Goal: Task Accomplishment & Management: Use online tool/utility

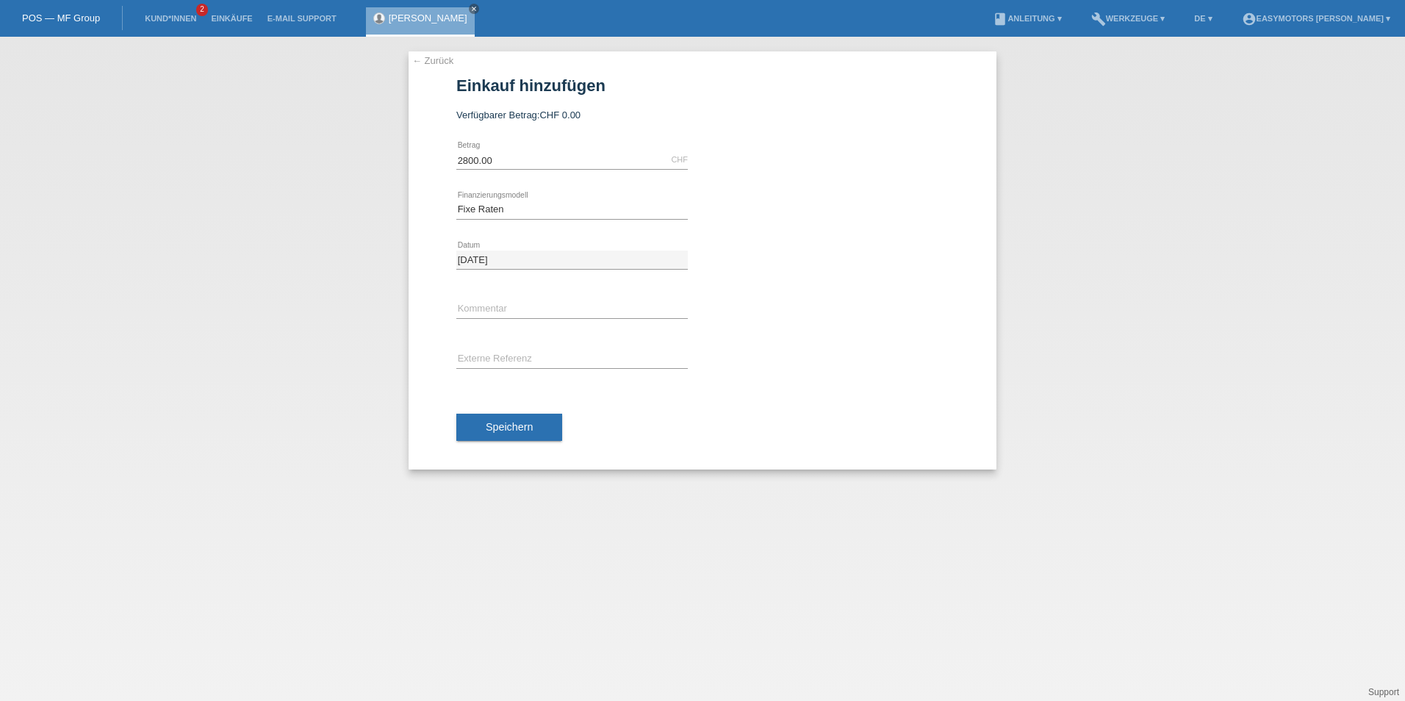
select select "81"
click at [168, 19] on link "Kund*innen" at bounding box center [170, 18] width 66 height 9
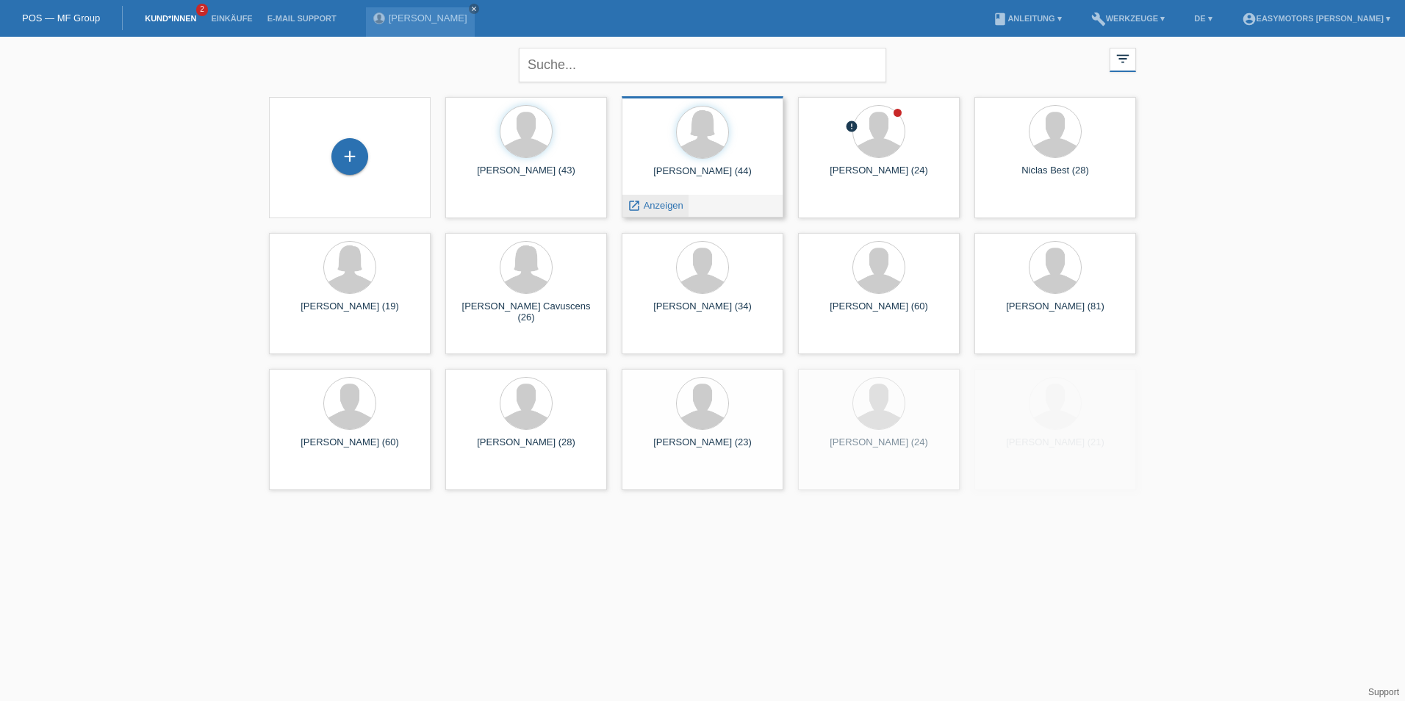
click at [659, 196] on div "launch Anzeigen" at bounding box center [655, 206] width 66 height 22
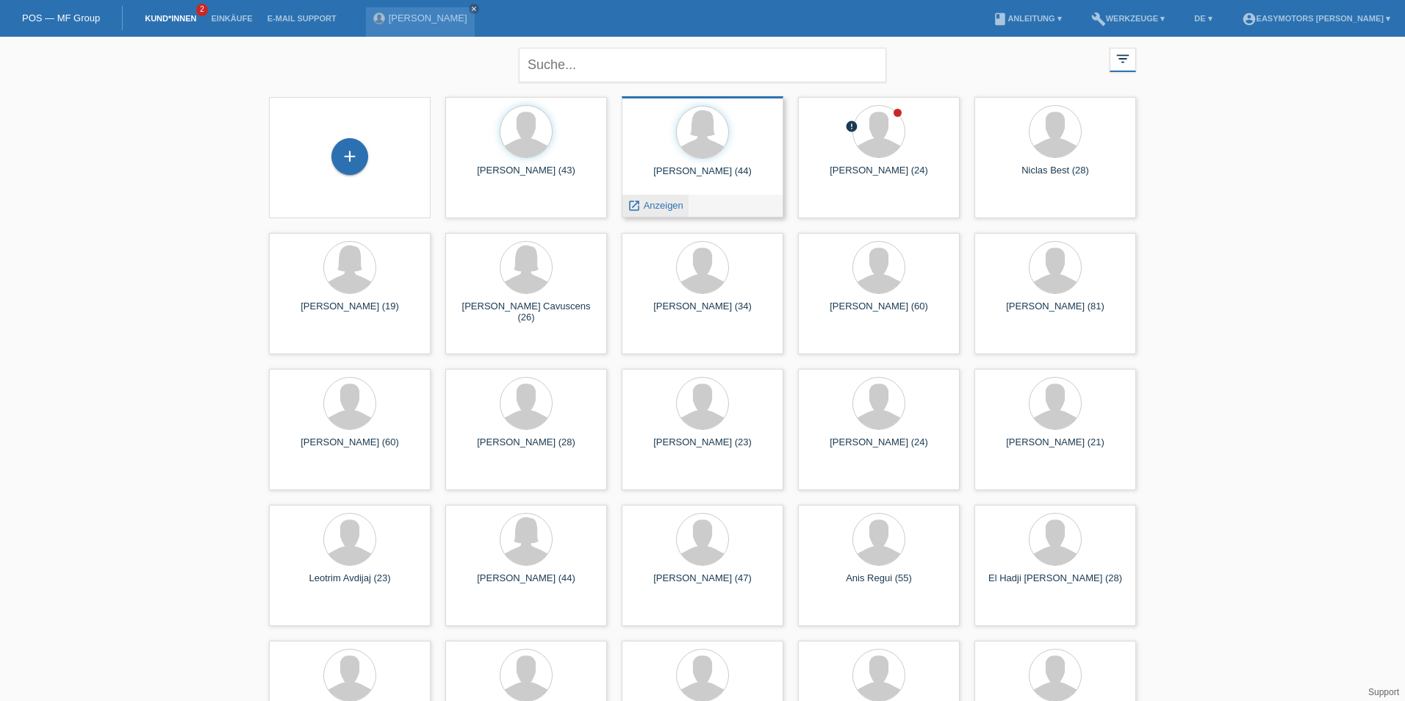
click at [659, 197] on div "launch Anzeigen" at bounding box center [655, 206] width 66 height 22
drag, startPoint x: 659, startPoint y: 197, endPoint x: 647, endPoint y: 207, distance: 16.2
click at [647, 207] on div "[PERSON_NAME] (44) launch Anzeigen" at bounding box center [697, 156] width 162 height 121
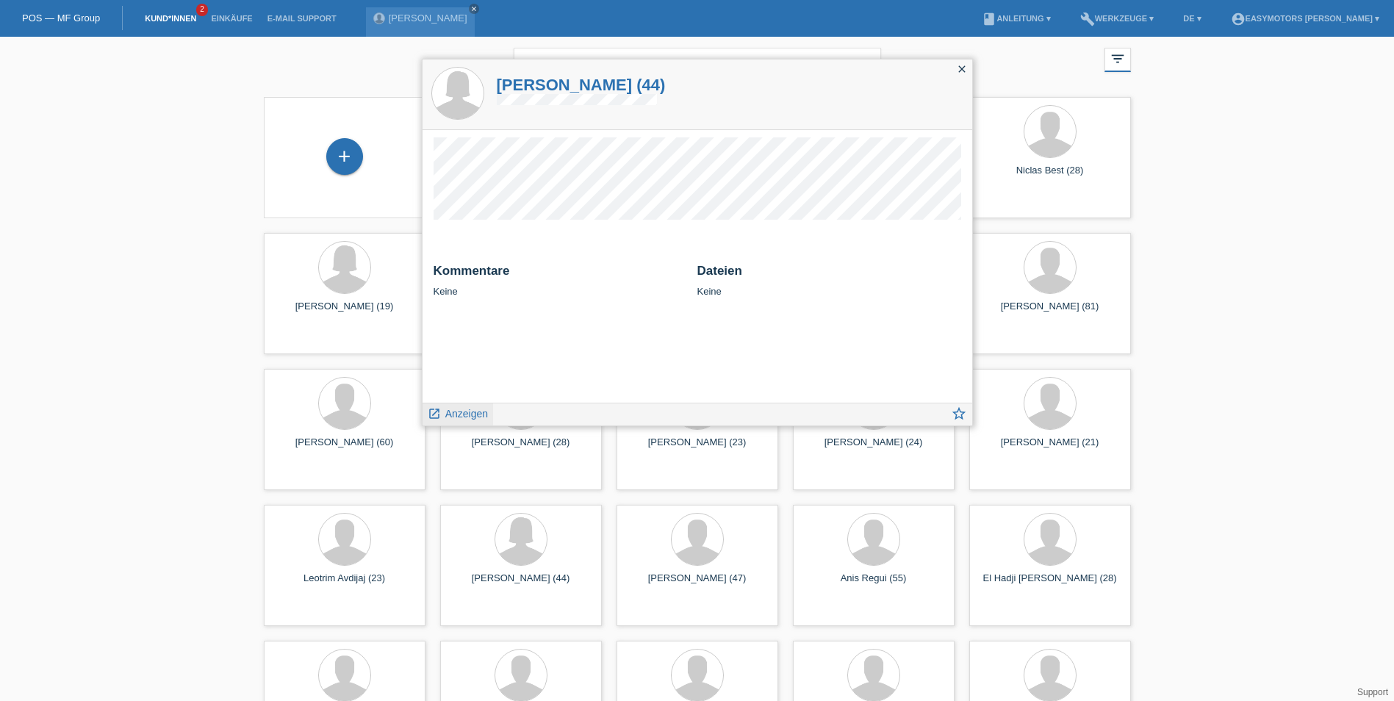
click at [464, 407] on link "launch Anzeigen" at bounding box center [458, 412] width 61 height 18
